Goal: Communication & Community: Answer question/provide support

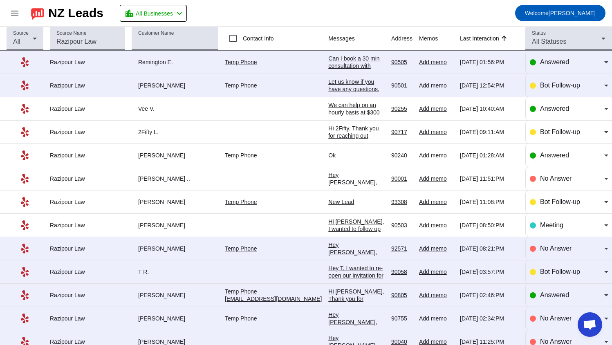
click at [328, 63] on div "Can I book a 30 min consultation with you?" at bounding box center [356, 66] width 56 height 22
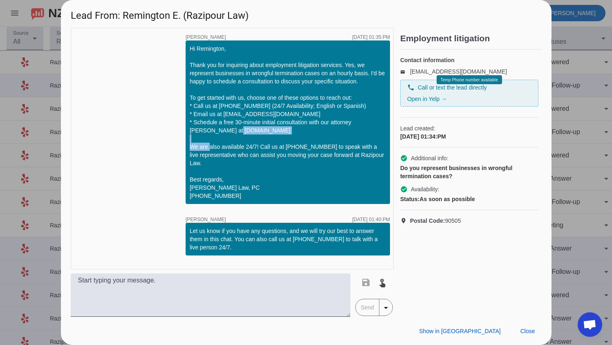
drag, startPoint x: 290, startPoint y: 129, endPoint x: 217, endPoint y: 132, distance: 72.4
click at [216, 132] on div "Hi Remington, Thank you for inquiring about employment litigation services. Yes…" at bounding box center [288, 122] width 196 height 155
copy div "[DOMAIN_NAME]"
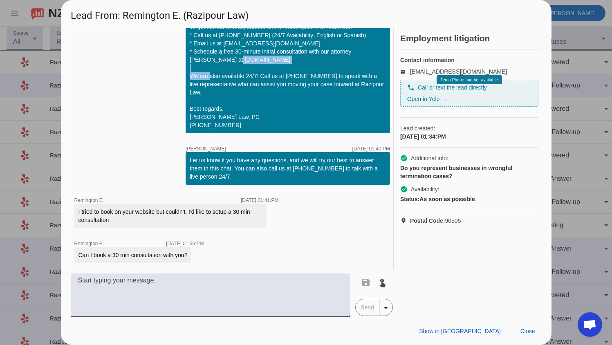
scroll to position [72, 0]
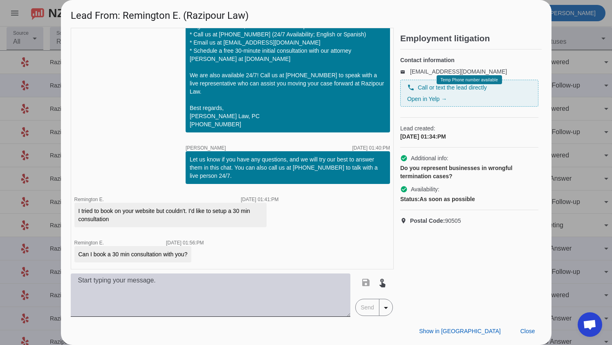
click at [125, 287] on textarea at bounding box center [211, 294] width 280 height 43
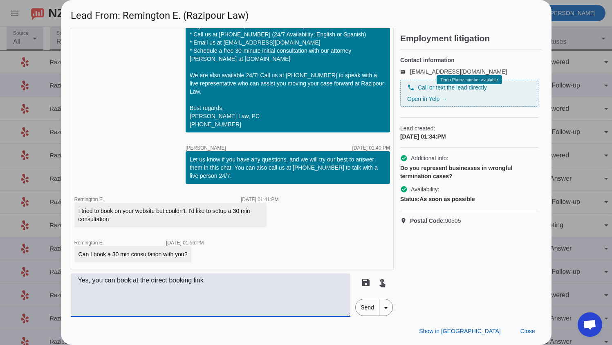
click at [91, 282] on textarea "Yes, you can book at the direct booking link" at bounding box center [211, 294] width 280 height 43
drag, startPoint x: 91, startPoint y: 279, endPoint x: 80, endPoint y: 280, distance: 11.1
click at [80, 280] on textarea "Yes, you can book at the direct booking link" at bounding box center [211, 294] width 280 height 43
click at [78, 281] on textarea "Yes, you can book at the direct booking link" at bounding box center [211, 294] width 280 height 43
drag, startPoint x: 78, startPoint y: 280, endPoint x: 90, endPoint y: 284, distance: 12.8
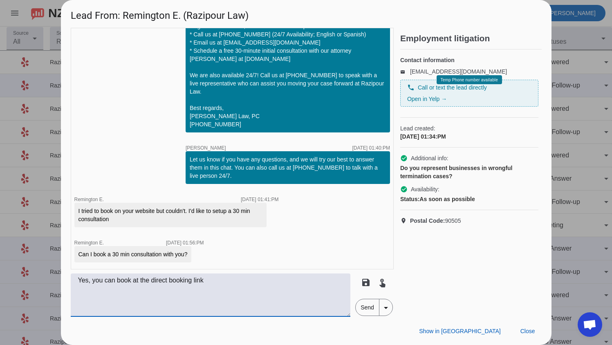
click at [90, 284] on textarea "Yes, you can book at the direct booking link" at bounding box center [211, 294] width 280 height 43
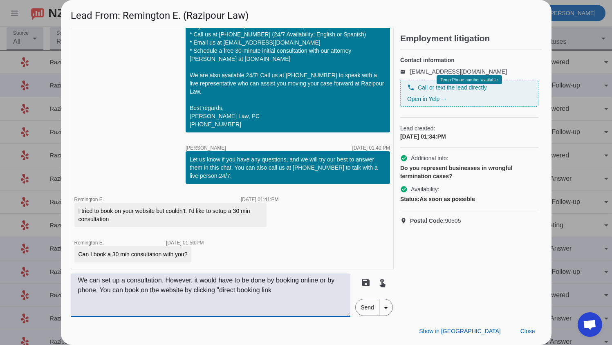
click at [216, 291] on textarea "We can set up a consultation. However, it would have to be done by booking onli…" at bounding box center [211, 294] width 280 height 43
click at [99, 290] on textarea "We can set up a consultation. However, it would have to be done by booking onli…" at bounding box center [211, 294] width 280 height 43
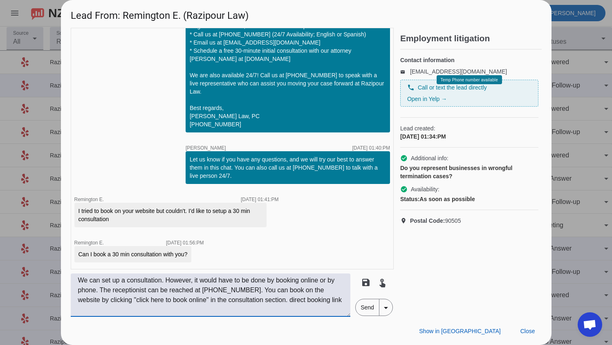
click at [261, 299] on textarea "We can set up a consultation. However, it would have to be done by booking onli…" at bounding box center [211, 294] width 280 height 43
click at [181, 311] on textarea "We can set up a consultation. However, it would have to be done by booking onli…" at bounding box center [211, 294] width 280 height 43
paste textarea "[URL][DOMAIN_NAME]"
type textarea "We can set up a consultation. However, it would have to be done by booking onli…"
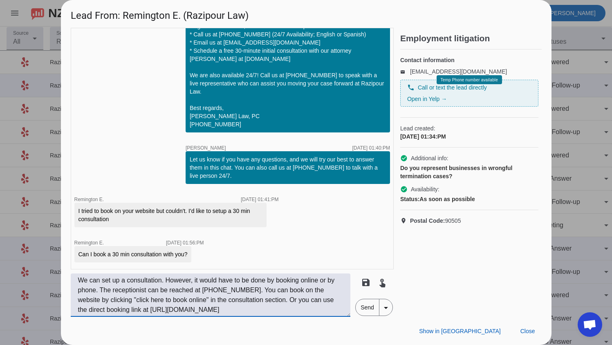
click at [368, 307] on span "Send" at bounding box center [367, 307] width 23 height 16
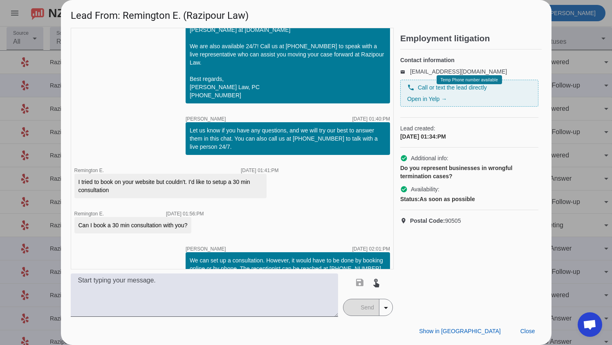
scroll to position [0, 0]
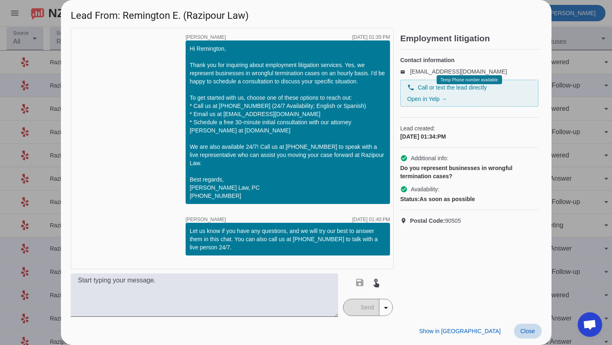
click at [531, 332] on span "Close" at bounding box center [527, 331] width 15 height 7
